Goal: Task Accomplishment & Management: Manage account settings

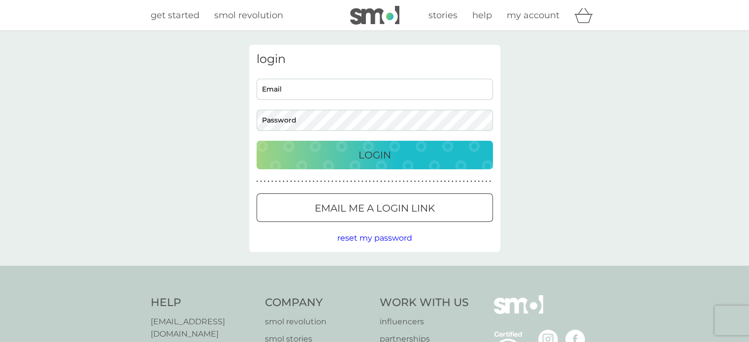
type input "[PERSON_NAME][EMAIL_ADDRESS][DOMAIN_NAME]"
click at [345, 158] on div "Login" at bounding box center [374, 155] width 217 height 16
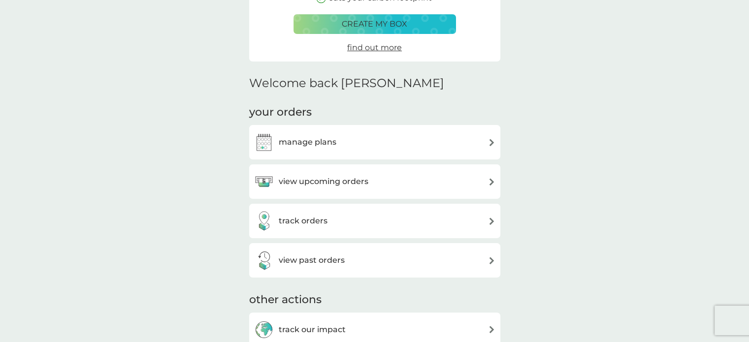
scroll to position [197, 0]
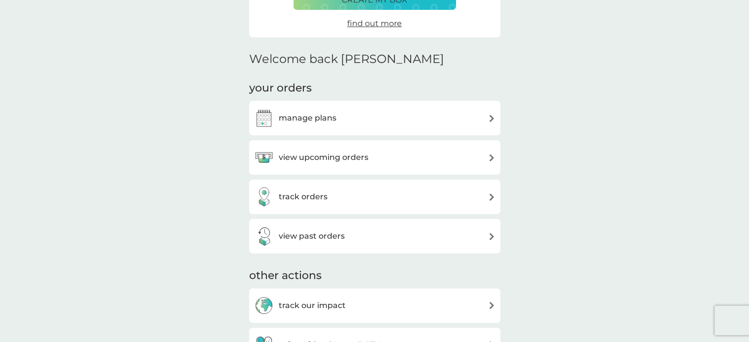
click at [446, 116] on div "manage plans" at bounding box center [374, 118] width 241 height 20
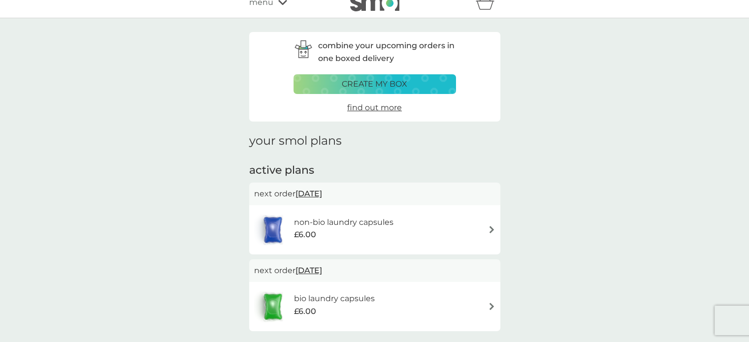
scroll to position [148, 0]
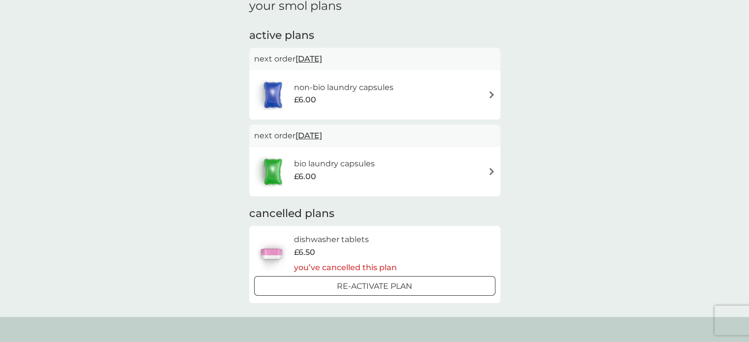
click at [425, 77] on div "non-bio laundry capsules £6.00" at bounding box center [374, 94] width 251 height 49
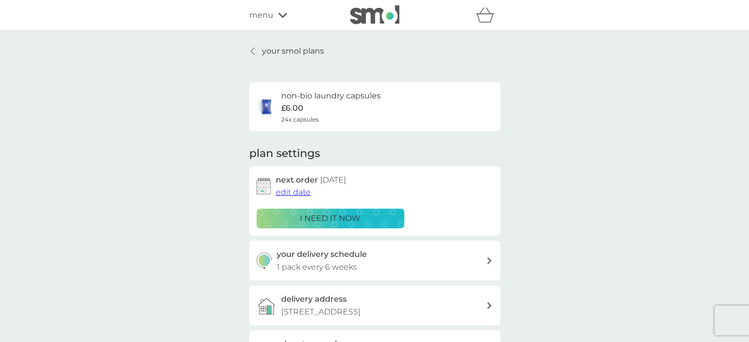
scroll to position [148, 0]
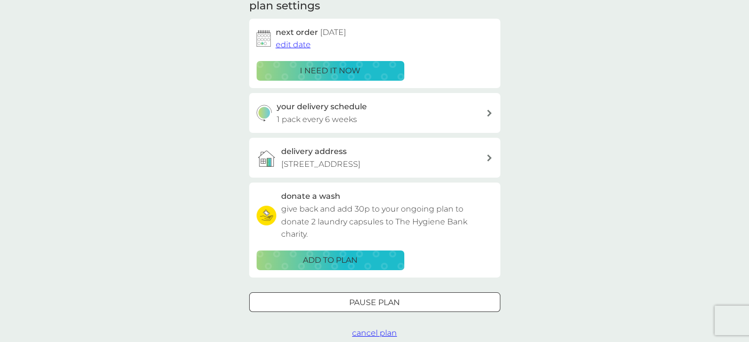
click at [287, 38] on button "edit date" at bounding box center [293, 44] width 35 height 13
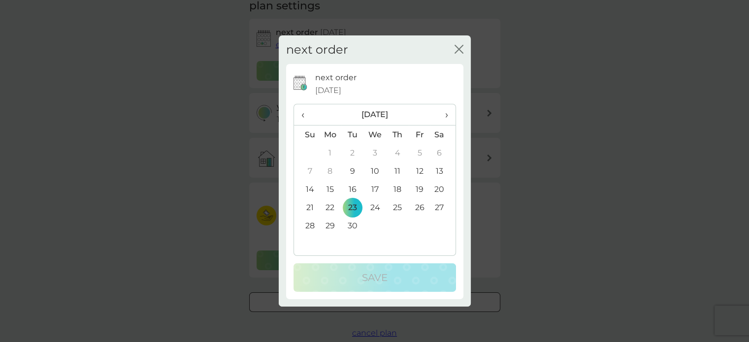
click at [327, 187] on td "15" at bounding box center [330, 189] width 23 height 18
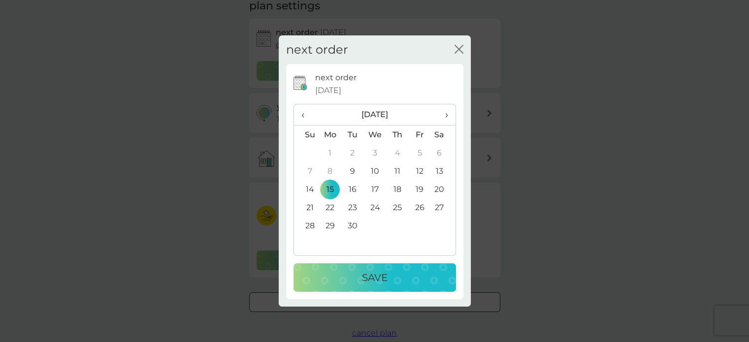
click at [377, 279] on p "Save" at bounding box center [375, 278] width 26 height 16
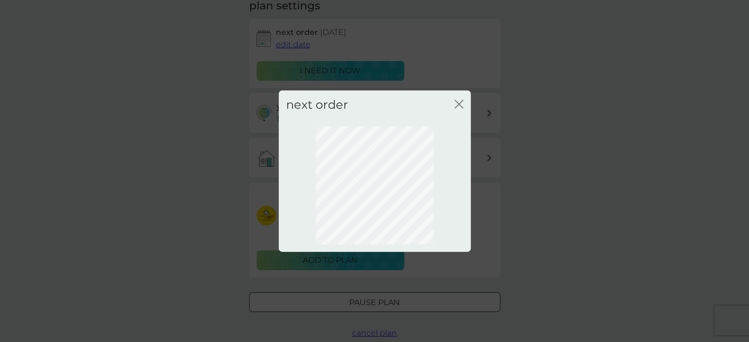
scroll to position [70, 0]
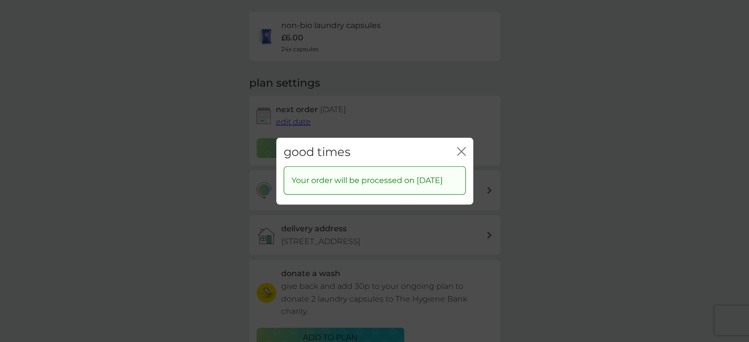
click at [459, 147] on icon "close" at bounding box center [461, 151] width 9 height 9
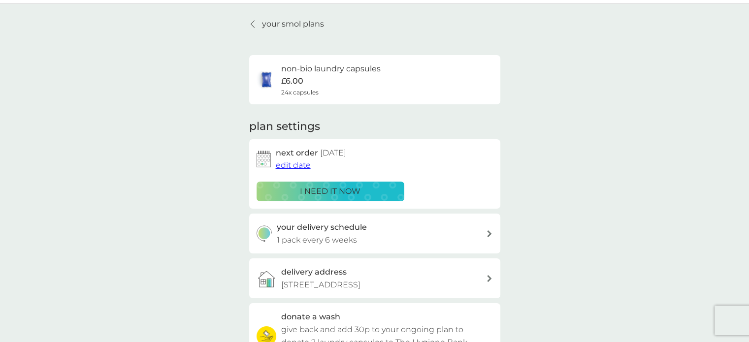
scroll to position [0, 0]
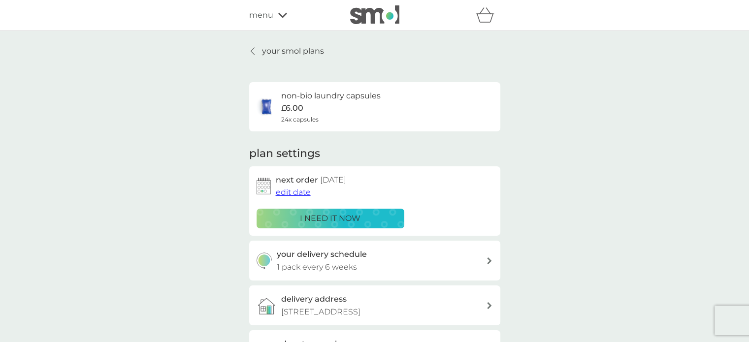
drag, startPoint x: 282, startPoint y: 51, endPoint x: 526, endPoint y: 126, distance: 255.5
click at [282, 51] on p "your smol plans" at bounding box center [293, 51] width 62 height 13
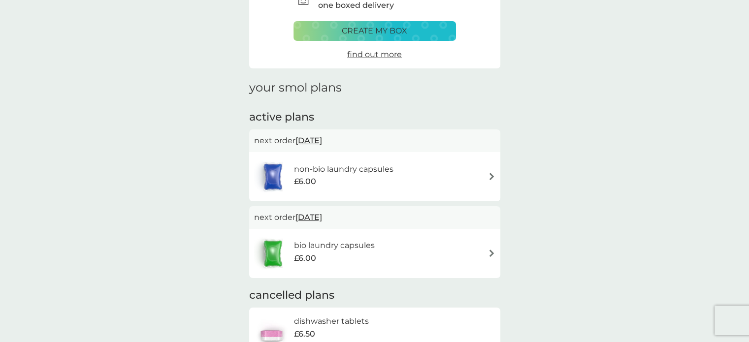
scroll to position [148, 0]
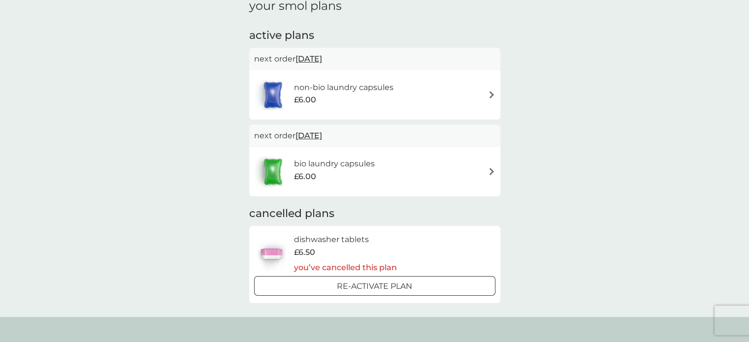
click at [475, 157] on div "bio laundry capsules £6.00" at bounding box center [374, 172] width 241 height 34
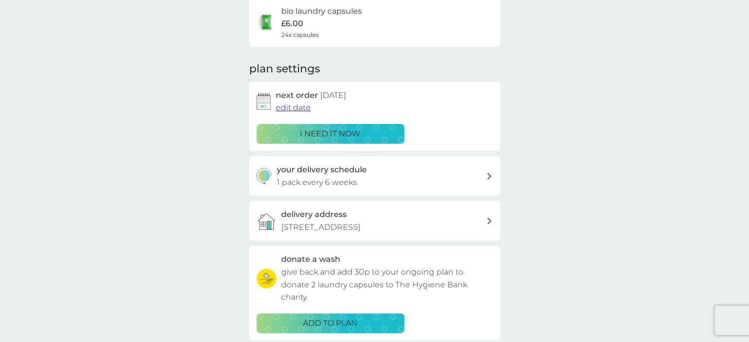
scroll to position [98, 0]
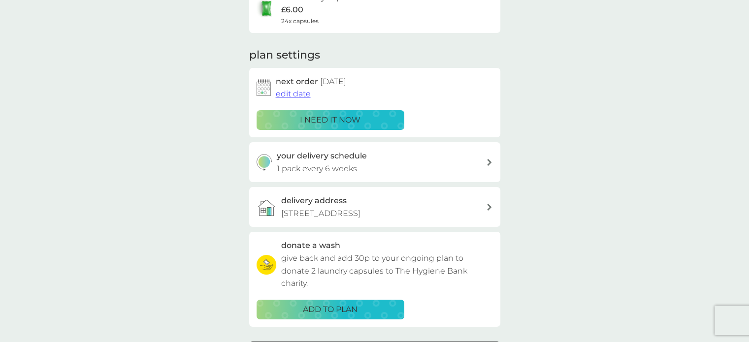
click at [295, 97] on span "edit date" at bounding box center [293, 93] width 35 height 9
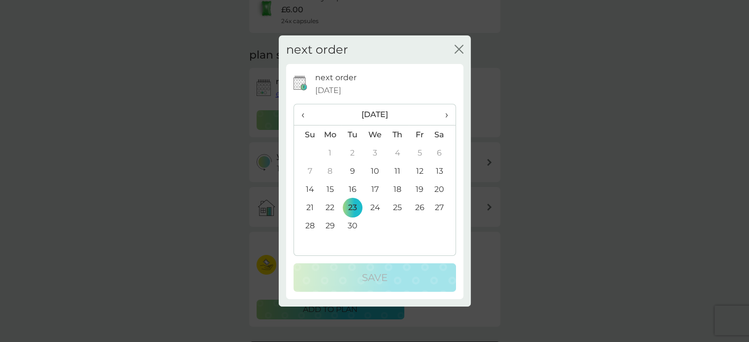
click at [322, 187] on td "15" at bounding box center [330, 189] width 23 height 18
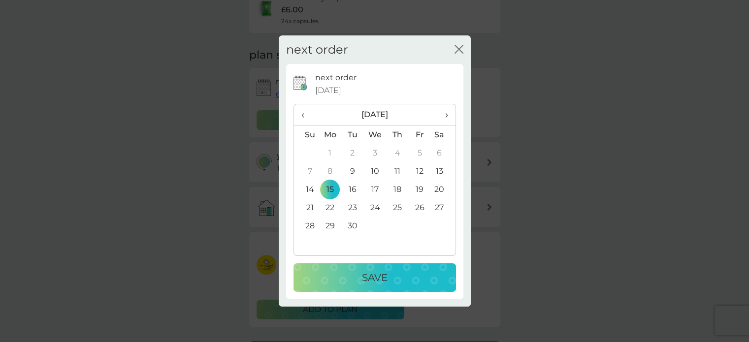
click at [357, 273] on div "Save" at bounding box center [374, 278] width 143 height 16
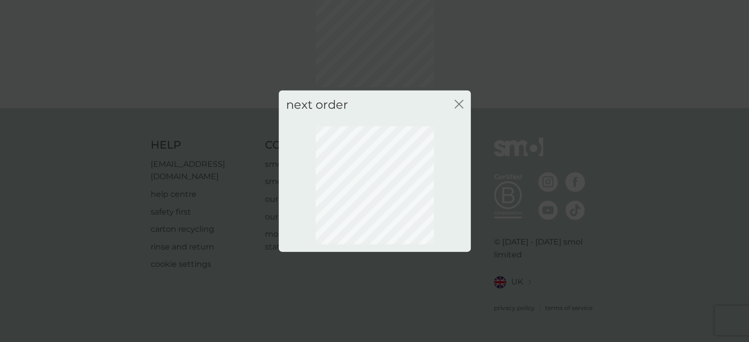
scroll to position [70, 0]
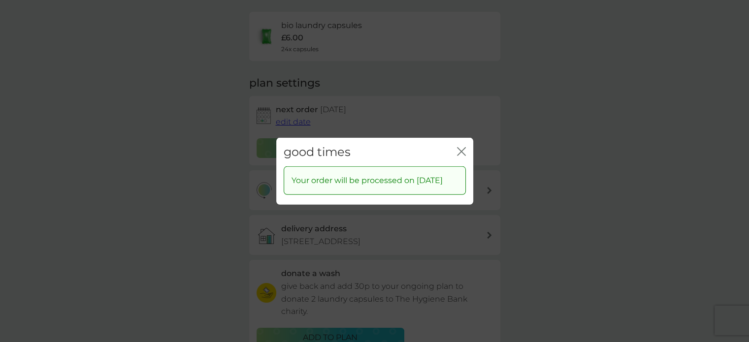
drag, startPoint x: 458, startPoint y: 145, endPoint x: 467, endPoint y: 146, distance: 8.4
click at [458, 147] on icon "close" at bounding box center [461, 151] width 9 height 9
